Goal: Information Seeking & Learning: Understand process/instructions

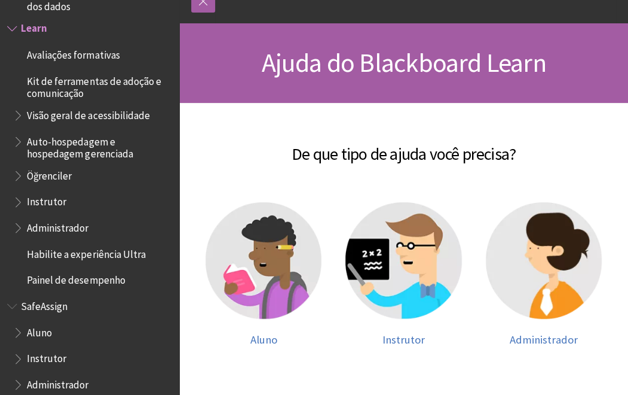
scroll to position [120, 0]
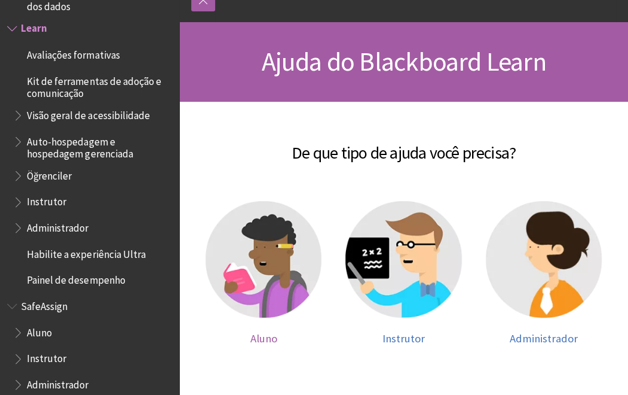
click at [274, 271] on img at bounding box center [264, 259] width 117 height 117
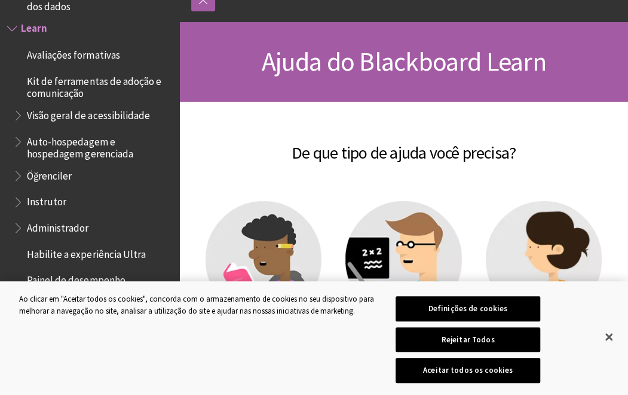
scroll to position [0, 0]
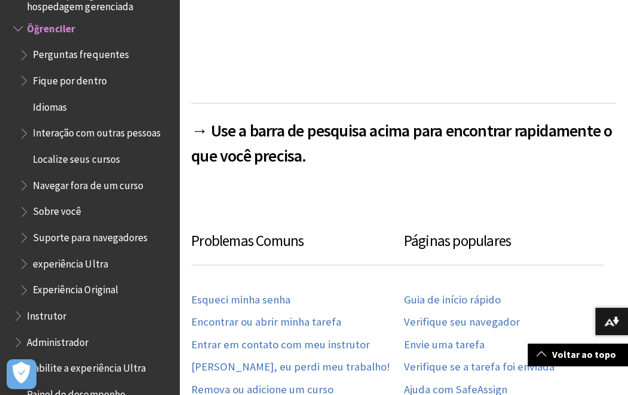
scroll to position [538, 0]
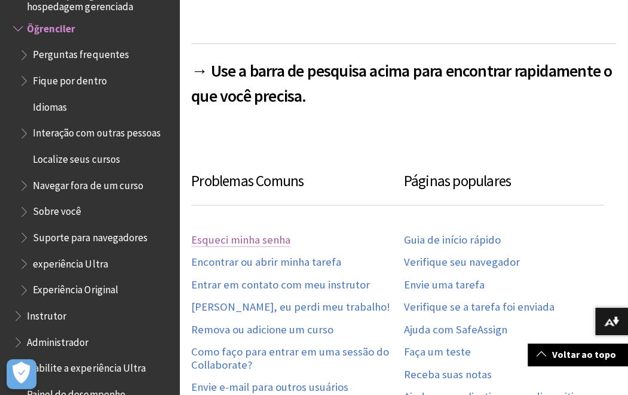
click at [257, 240] on link "Esqueci minha senha" at bounding box center [240, 240] width 99 height 14
